Goal: Information Seeking & Learning: Learn about a topic

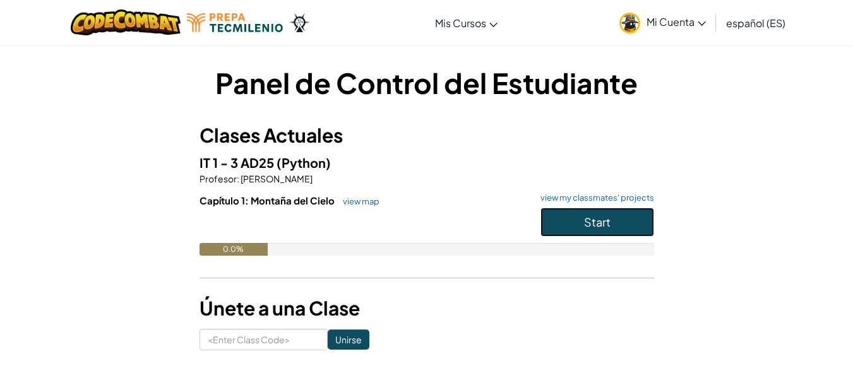
click at [593, 217] on span "Start" at bounding box center [597, 222] width 27 height 15
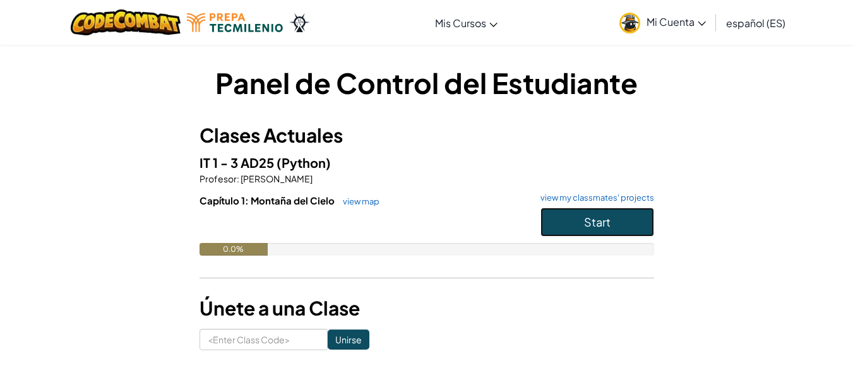
click at [593, 217] on span "Start" at bounding box center [597, 222] width 27 height 15
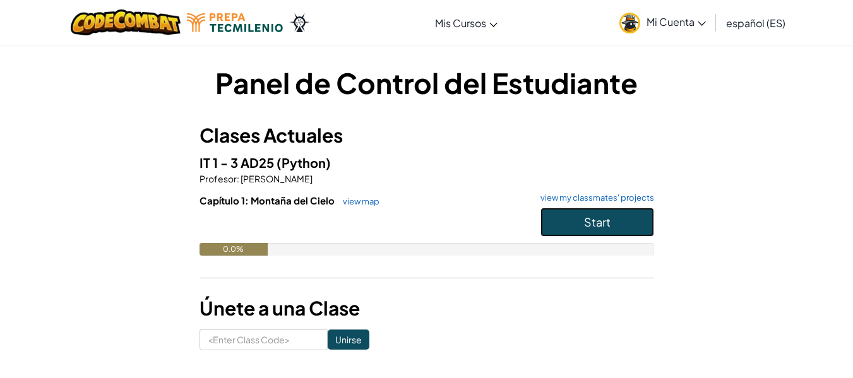
click at [593, 217] on span "Start" at bounding box center [597, 222] width 27 height 15
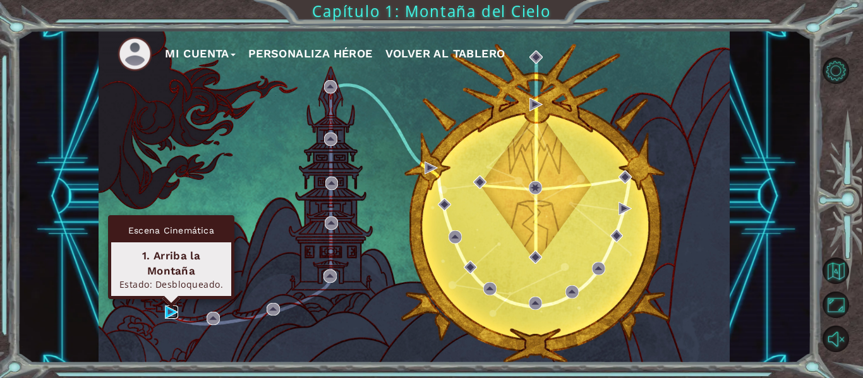
click at [169, 313] on img at bounding box center [171, 312] width 13 height 13
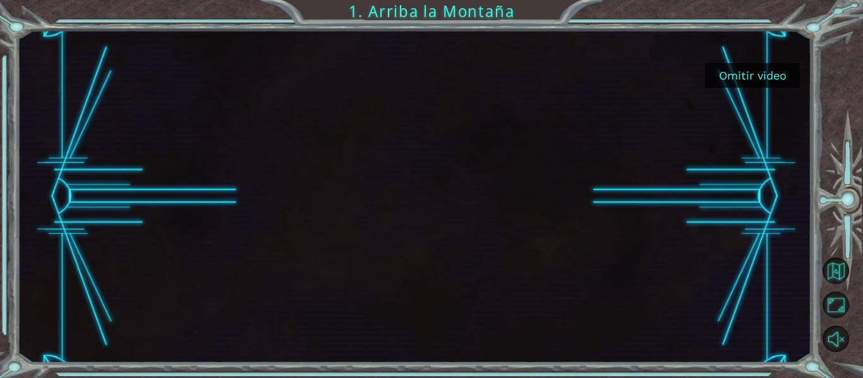
click at [726, 83] on button "Omitir video" at bounding box center [752, 75] width 95 height 25
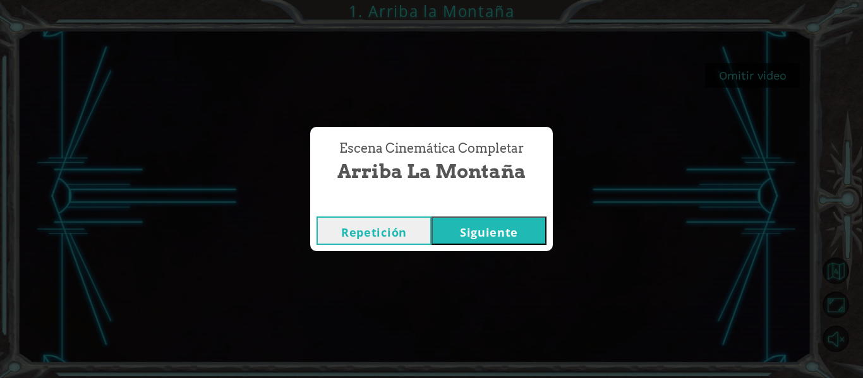
click at [494, 227] on button "Siguiente" at bounding box center [488, 231] width 115 height 28
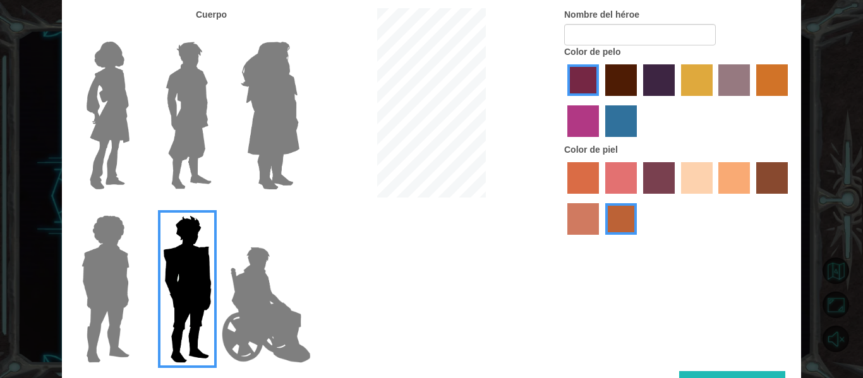
click at [852, 57] on div "Personalizar tu héroeo Cuerpo Nombre del héroe Color de pelo Color de piel Hecho" at bounding box center [431, 189] width 863 height 378
drag, startPoint x: 845, startPoint y: 159, endPoint x: 844, endPoint y: 169, distance: 10.1
click at [844, 169] on div "Personalizar tu héroeo Cuerpo Nombre del héroe Color de pelo Color de piel Hecho" at bounding box center [431, 189] width 863 height 378
click at [626, 213] on label "smoke tree skin color" at bounding box center [621, 219] width 32 height 32
click at [600, 239] on input "smoke tree skin color" at bounding box center [600, 239] width 0 height 0
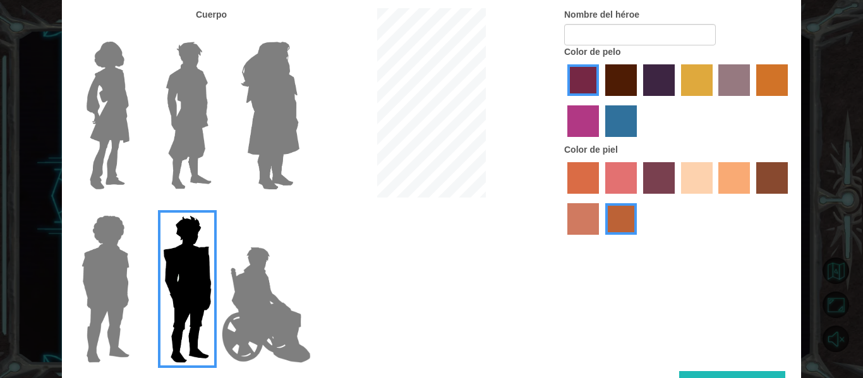
click at [607, 103] on div at bounding box center [677, 102] width 227 height 82
click at [583, 33] on input "Nombre del héroe" at bounding box center [640, 34] width 152 height 21
type input "[PERSON_NAME]"
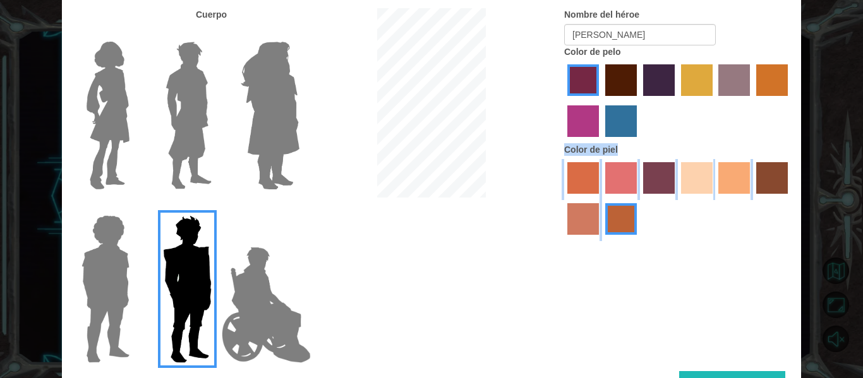
drag, startPoint x: 792, startPoint y: 117, endPoint x: 786, endPoint y: 246, distance: 129.0
click at [786, 246] on div "Cuerpo Nombre del héroe mike Color de pelo Color de piel" at bounding box center [431, 189] width 739 height 363
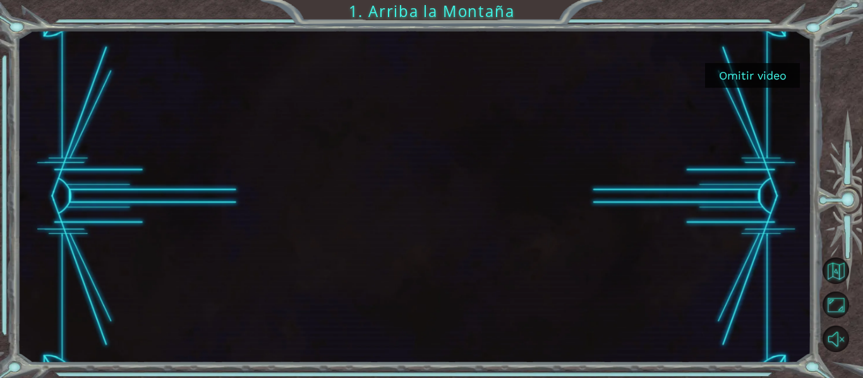
click at [739, 78] on button "Omitir video" at bounding box center [752, 75] width 95 height 25
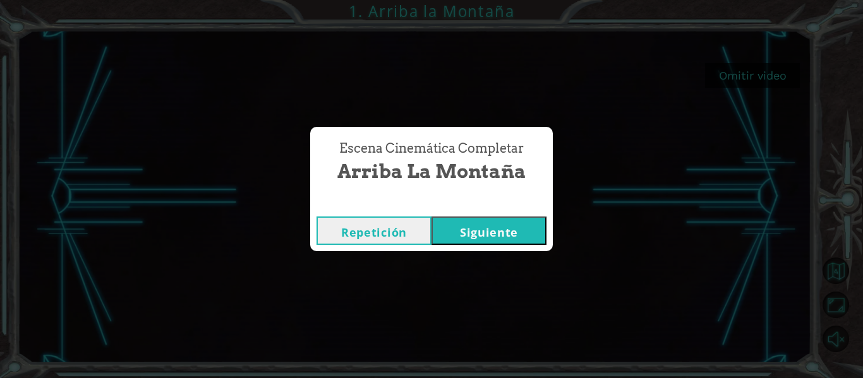
click at [495, 229] on button "Siguiente" at bounding box center [488, 231] width 115 height 28
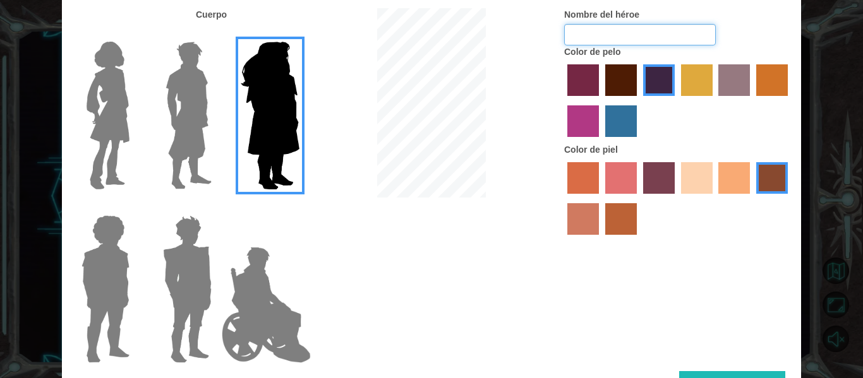
click at [630, 42] on input "Nombre del héroe" at bounding box center [640, 34] width 152 height 21
type input "m"
type input "peso pluma"
click at [631, 172] on label "froly skin color" at bounding box center [621, 178] width 32 height 32
click at [600, 198] on input "froly skin color" at bounding box center [600, 198] width 0 height 0
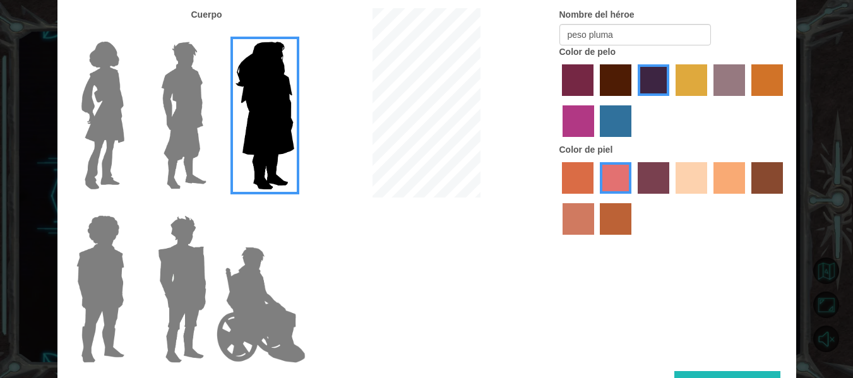
click at [736, 372] on button "Hecho" at bounding box center [727, 385] width 106 height 28
